Goal: Check status: Check status

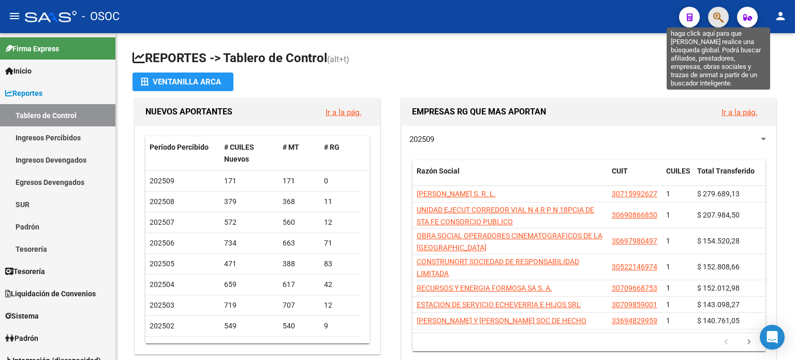
click at [714, 14] on icon "button" at bounding box center [719, 17] width 10 height 12
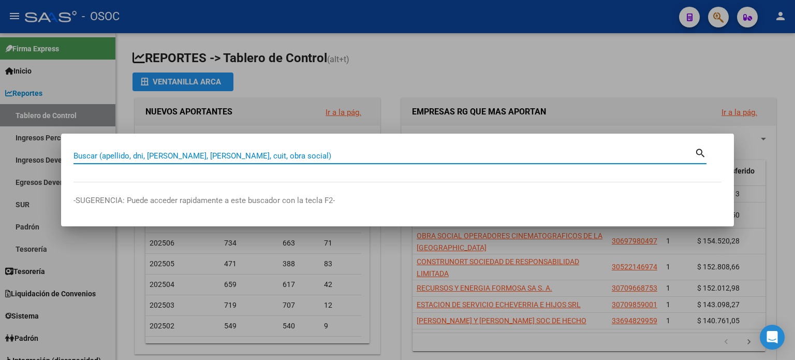
paste input "27232849067"
type input "27232849067"
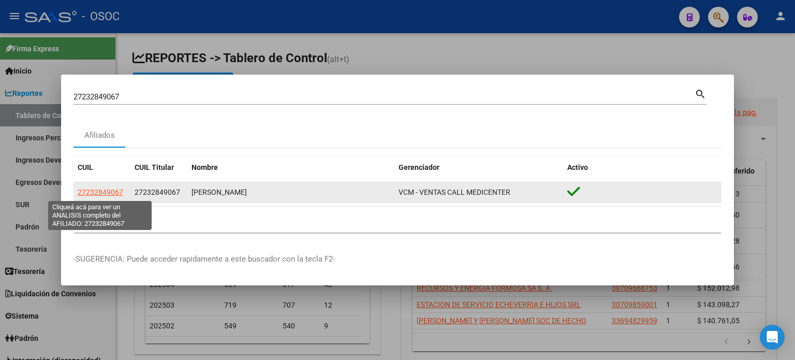
click at [121, 194] on span "27232849067" at bounding box center [101, 192] width 46 height 8
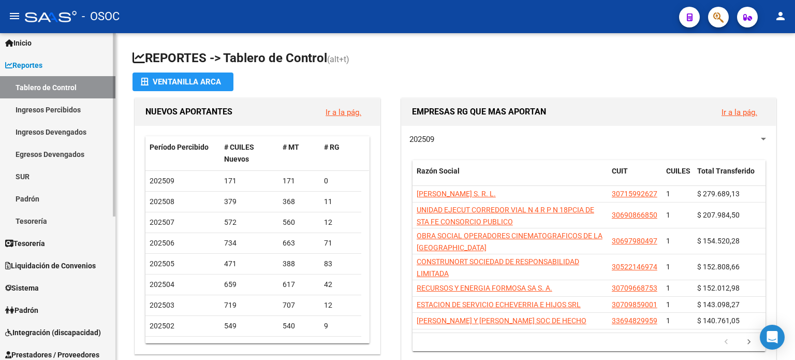
scroll to position [52, 0]
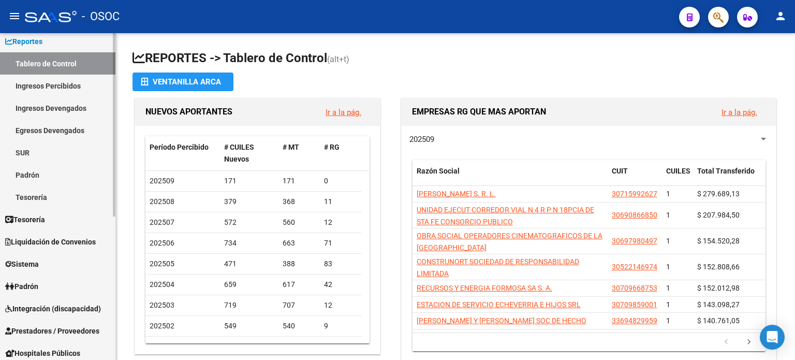
click at [77, 243] on span "Liquidación de Convenios" at bounding box center [50, 241] width 91 height 11
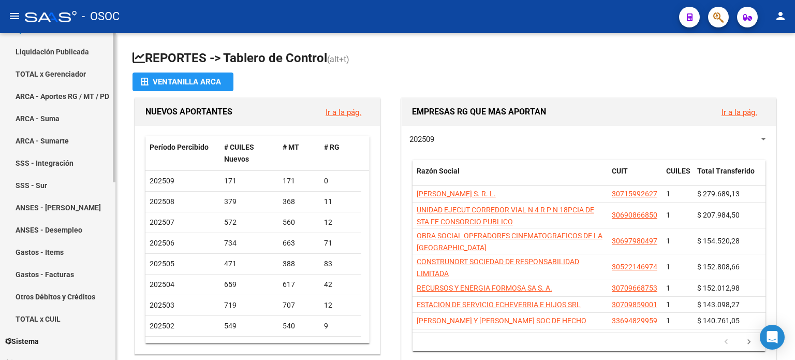
scroll to position [136, 0]
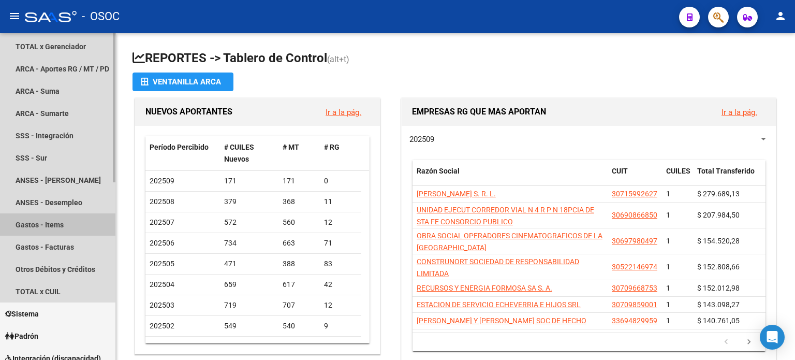
click at [64, 225] on link "Gastos - Items" at bounding box center [57, 224] width 115 height 22
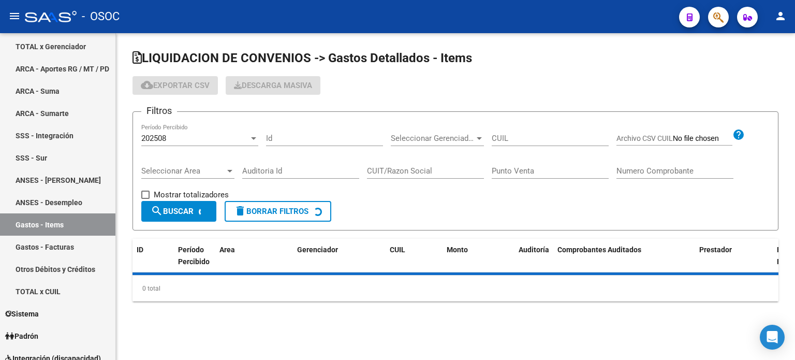
click at [222, 144] on div "202508 Período Percibido" at bounding box center [199, 135] width 117 height 22
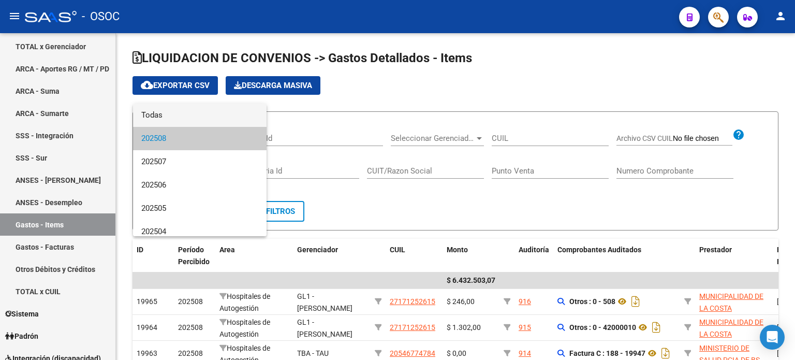
click at [216, 113] on span "Todas" at bounding box center [199, 115] width 117 height 23
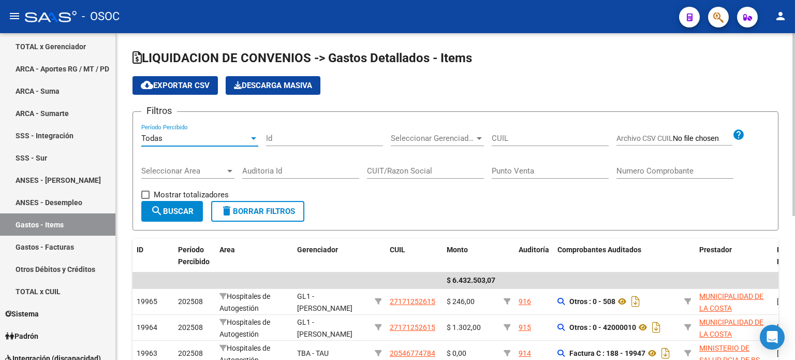
click at [524, 136] on input "CUIL" at bounding box center [550, 138] width 117 height 9
paste input "27232849067"
type input "27232849067"
click at [192, 208] on span "search Buscar" at bounding box center [172, 211] width 43 height 9
